Goal: Task Accomplishment & Management: Use online tool/utility

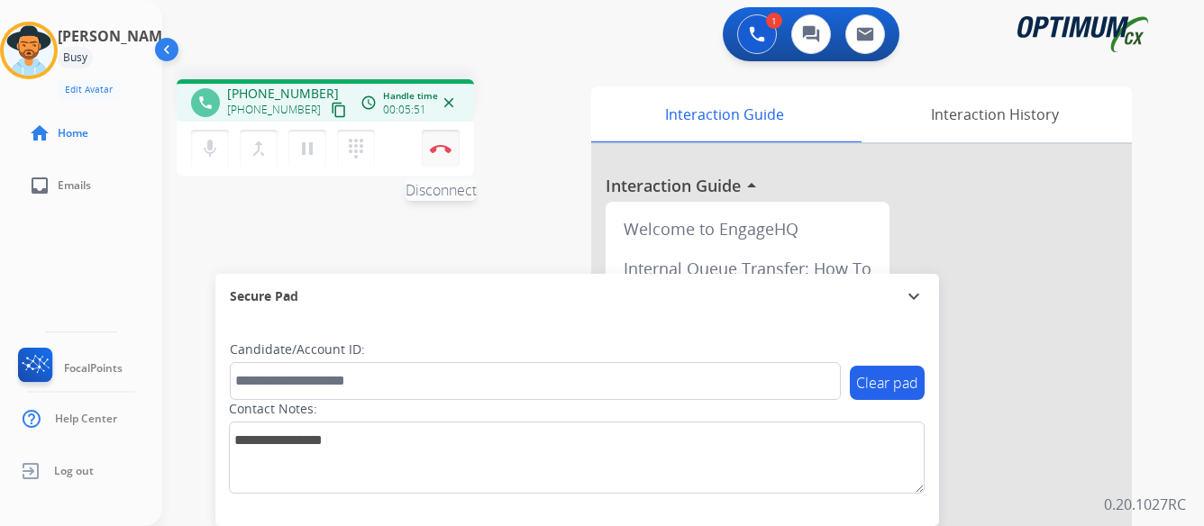
click at [440, 148] on img at bounding box center [441, 148] width 22 height 9
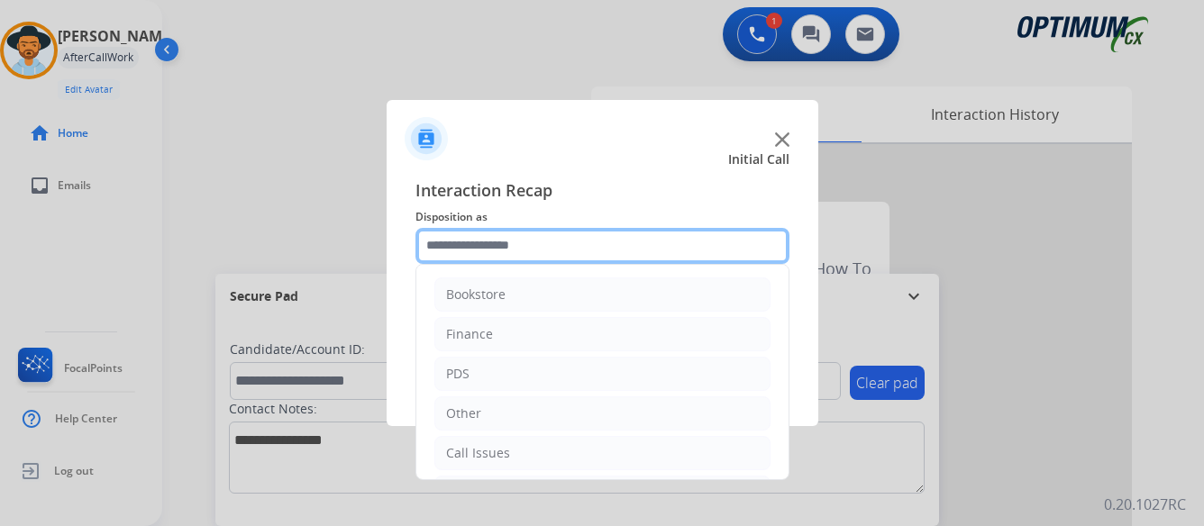
click at [661, 235] on input "text" at bounding box center [603, 246] width 374 height 36
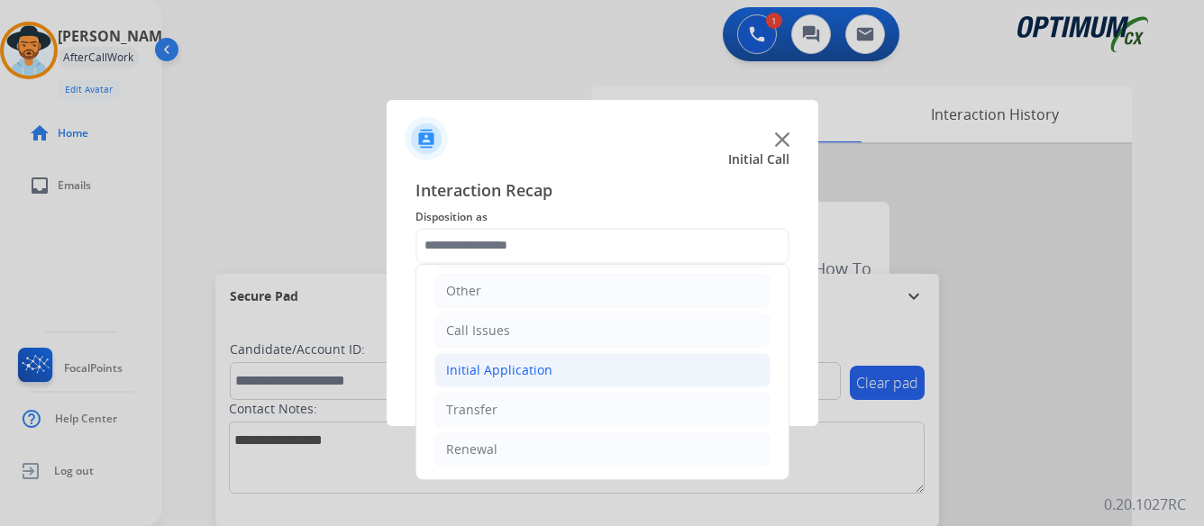
click at [535, 369] on div "Initial Application" at bounding box center [499, 370] width 106 height 18
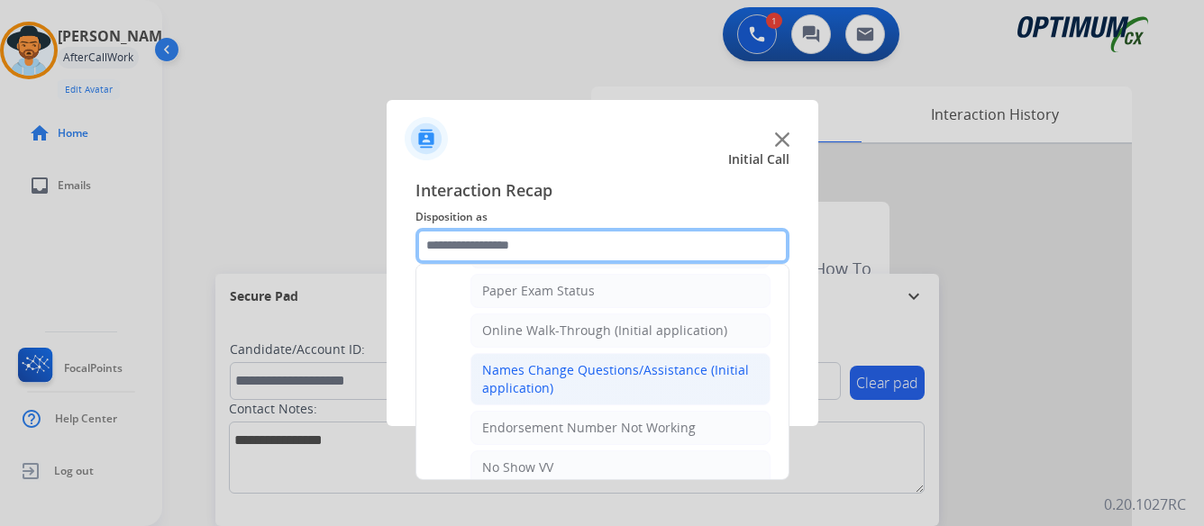
scroll to position [393, 0]
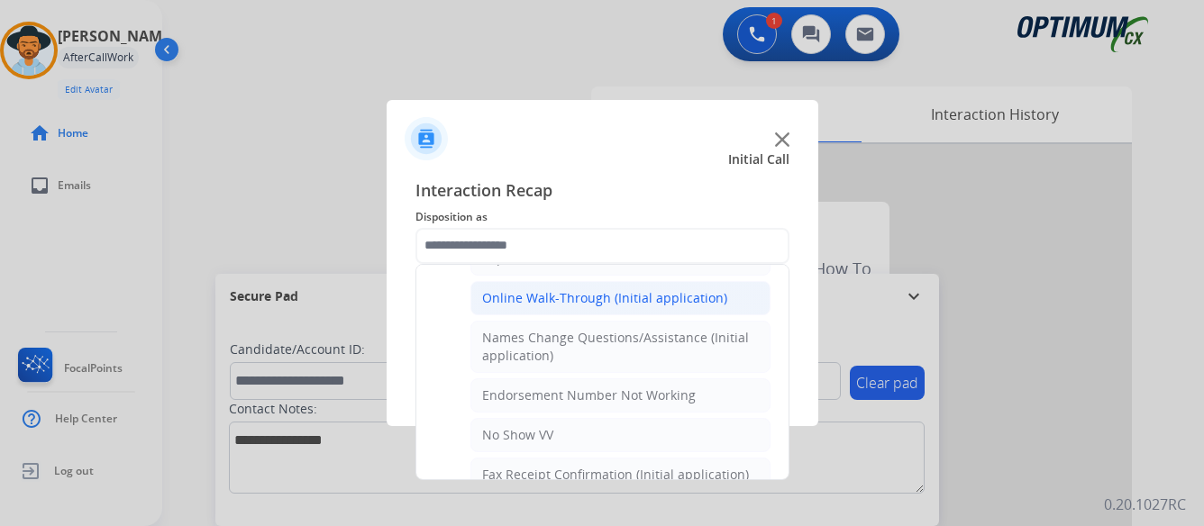
click at [595, 300] on div "Online Walk-Through (Initial application)" at bounding box center [604, 298] width 245 height 18
type input "**********"
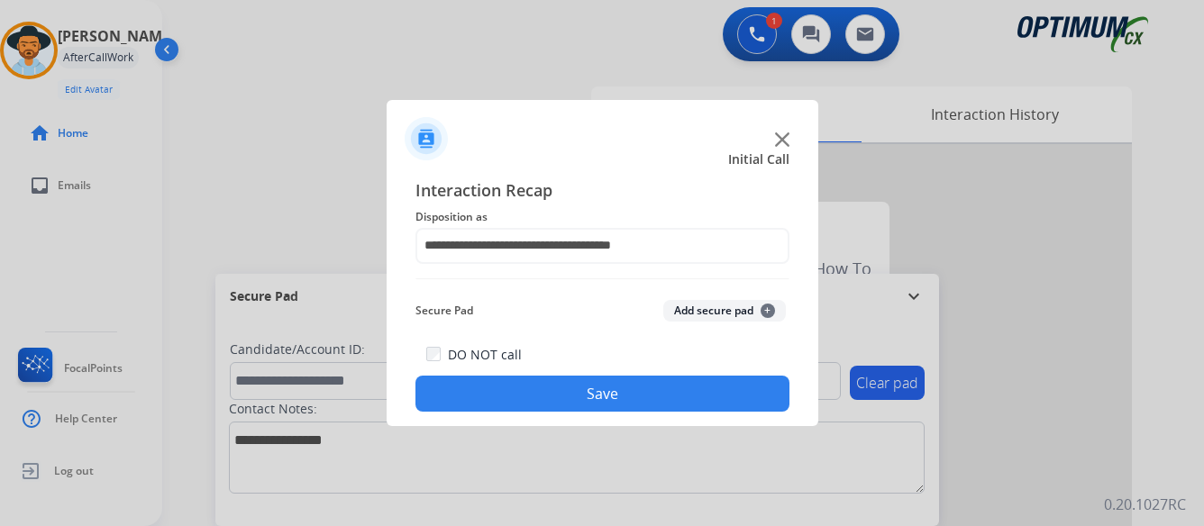
click at [602, 392] on button "Save" at bounding box center [603, 394] width 374 height 36
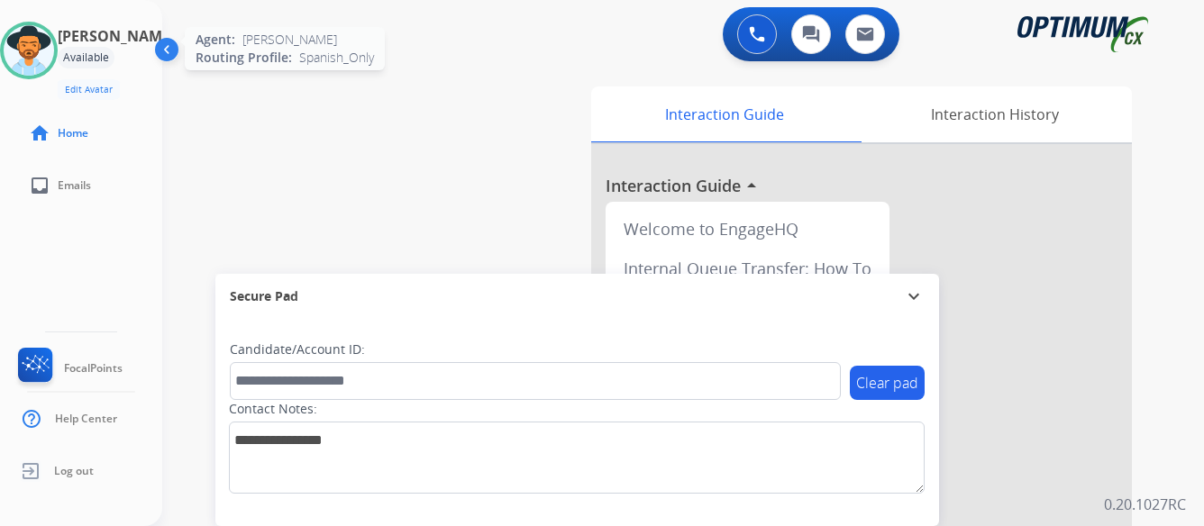
click at [54, 62] on img at bounding box center [29, 50] width 50 height 50
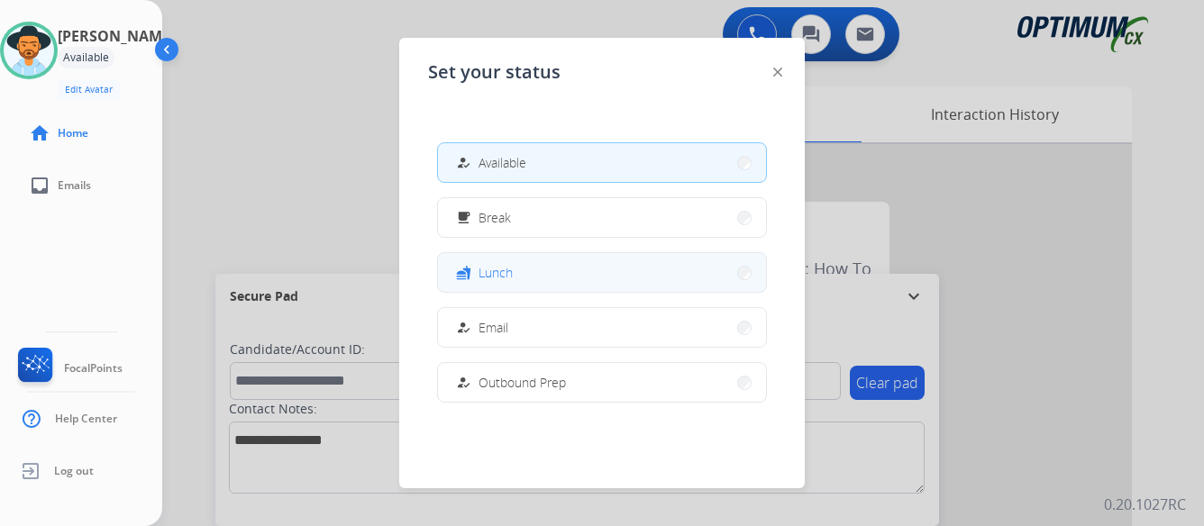
click at [580, 274] on button "fastfood Lunch" at bounding box center [602, 272] width 328 height 39
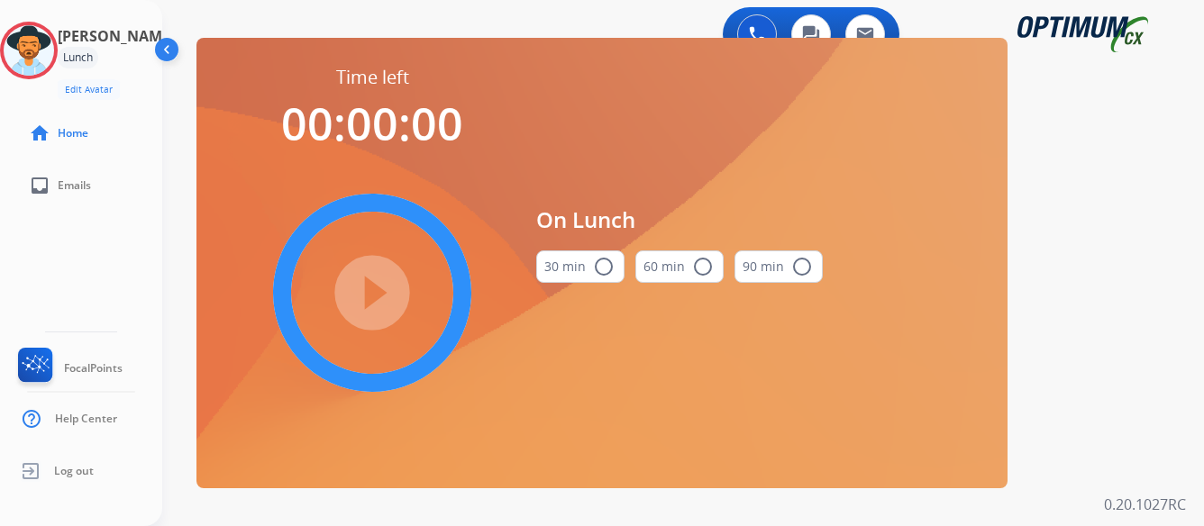
click at [604, 262] on mat-icon "radio_button_unchecked" at bounding box center [604, 267] width 22 height 22
click at [374, 287] on mat-icon "play_circle_filled" at bounding box center [372, 293] width 22 height 22
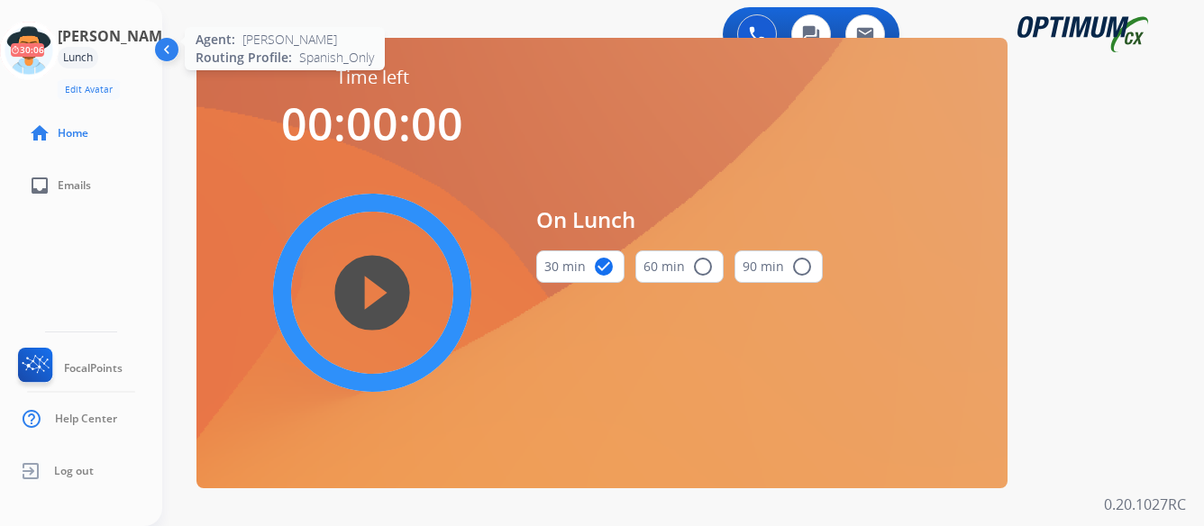
click at [55, 55] on icon at bounding box center [29, 51] width 59 height 59
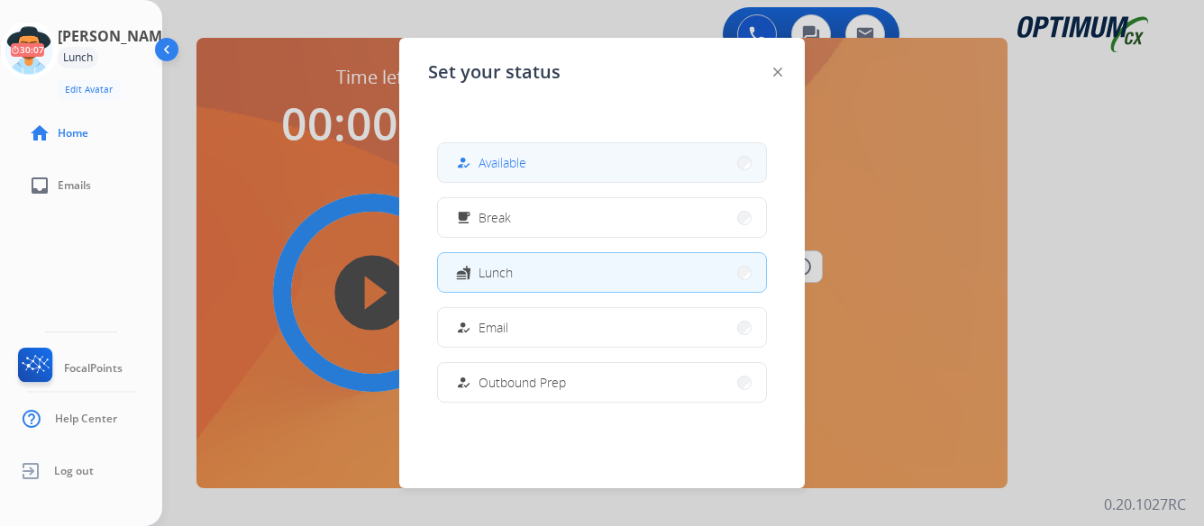
click at [568, 169] on button "how_to_reg Available" at bounding box center [602, 162] width 328 height 39
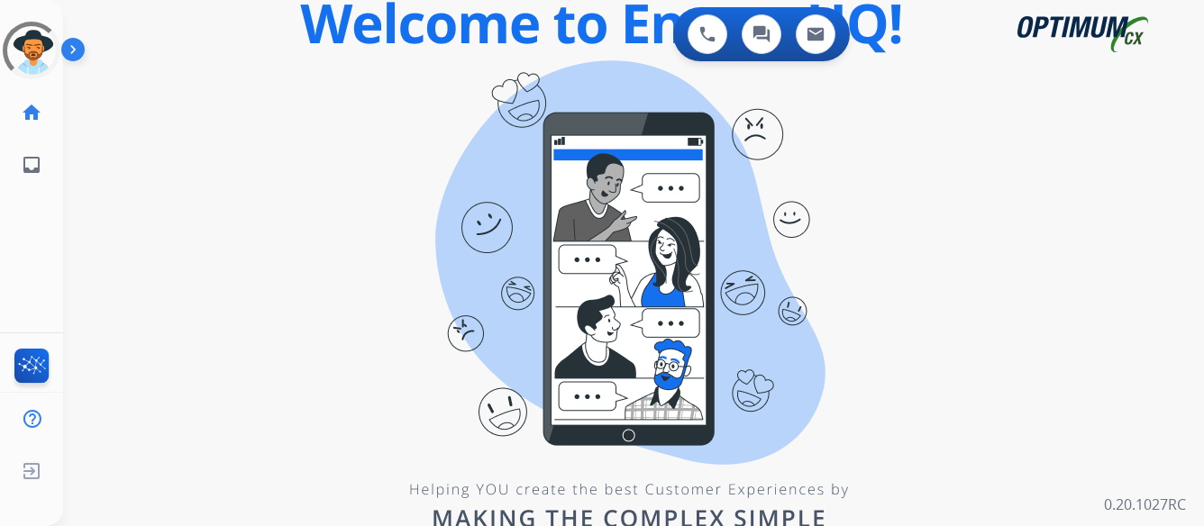
click at [987, 239] on div "0 Voice Interactions 0 Chat Interactions 0 Email Interactions swap_horiz Break …" at bounding box center [633, 263] width 1141 height 526
click at [69, 52] on img at bounding box center [76, 53] width 31 height 34
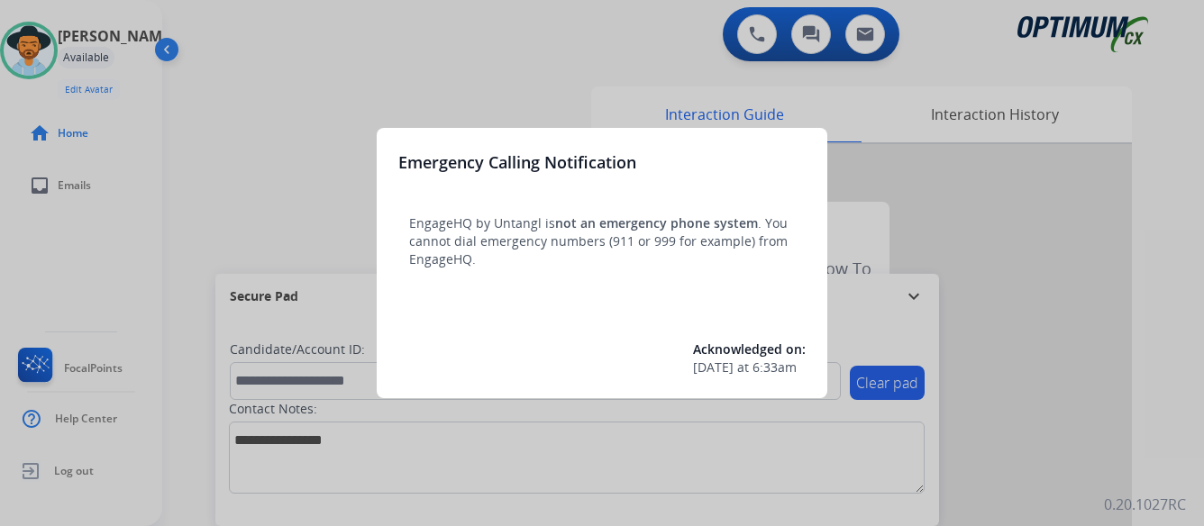
click at [1079, 283] on div at bounding box center [602, 263] width 1204 height 526
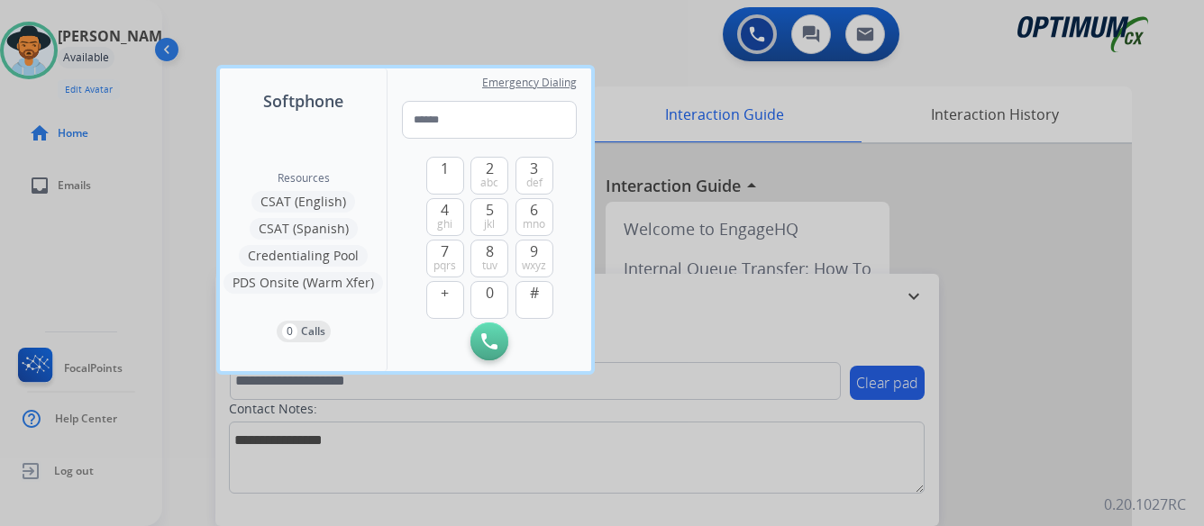
click at [1057, 297] on div at bounding box center [602, 263] width 1204 height 526
